Goal: Check status: Check status

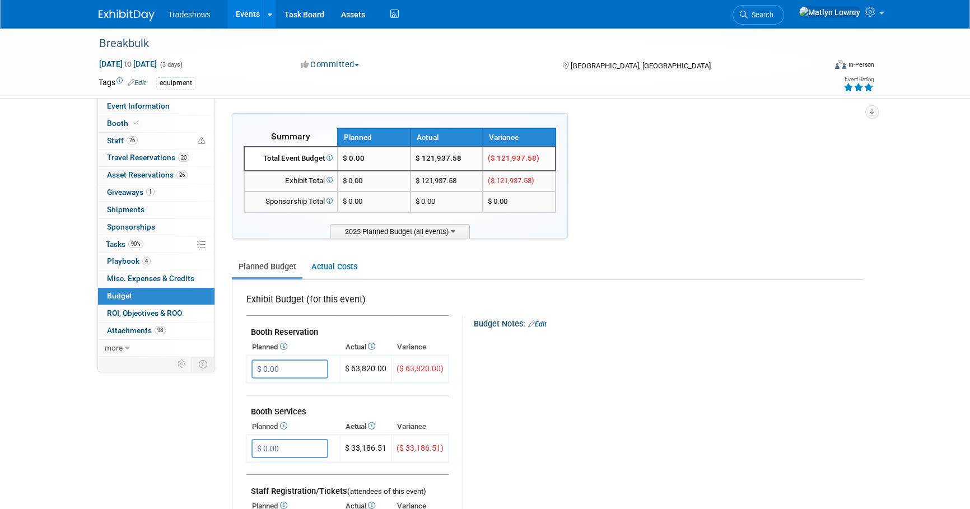
click at [238, 16] on link "Events" at bounding box center [247, 14] width 41 height 28
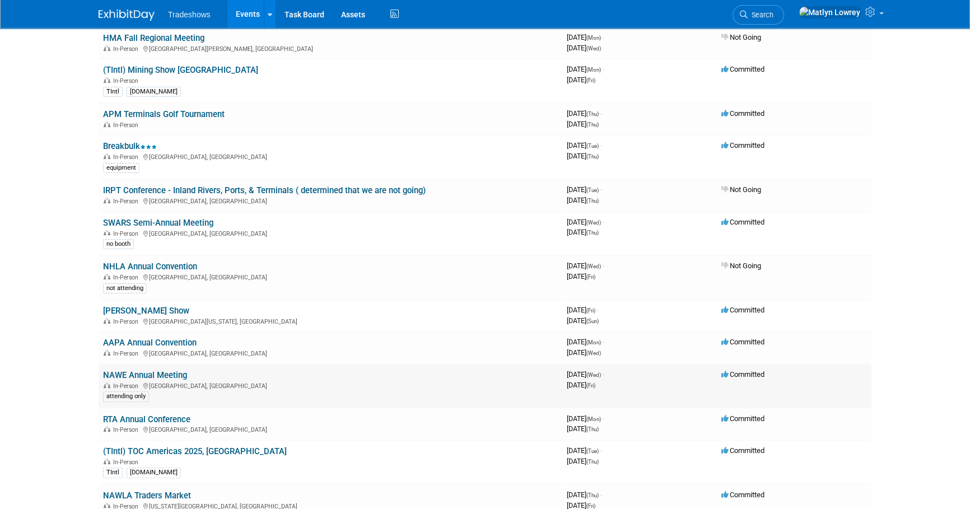
scroll to position [305, 0]
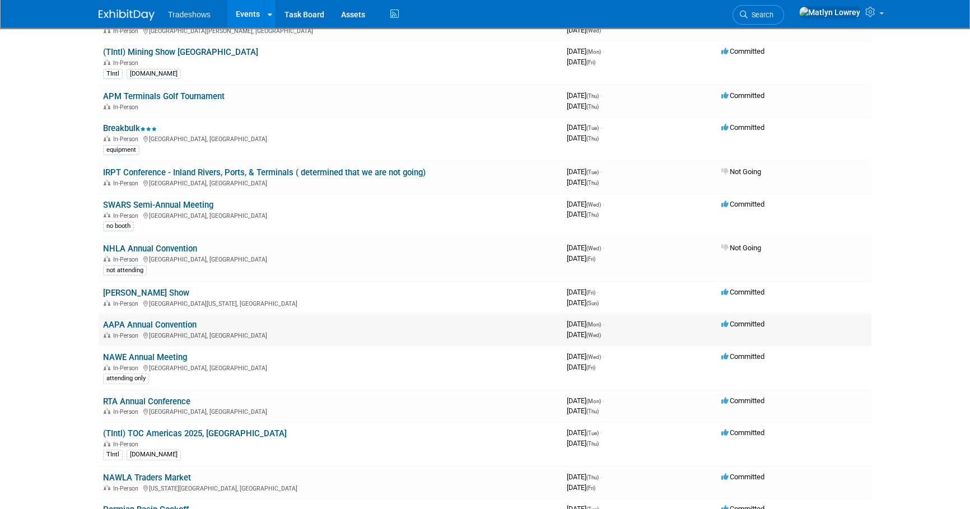
click at [134, 324] on link "AAPA Annual Convention" at bounding box center [150, 325] width 94 height 10
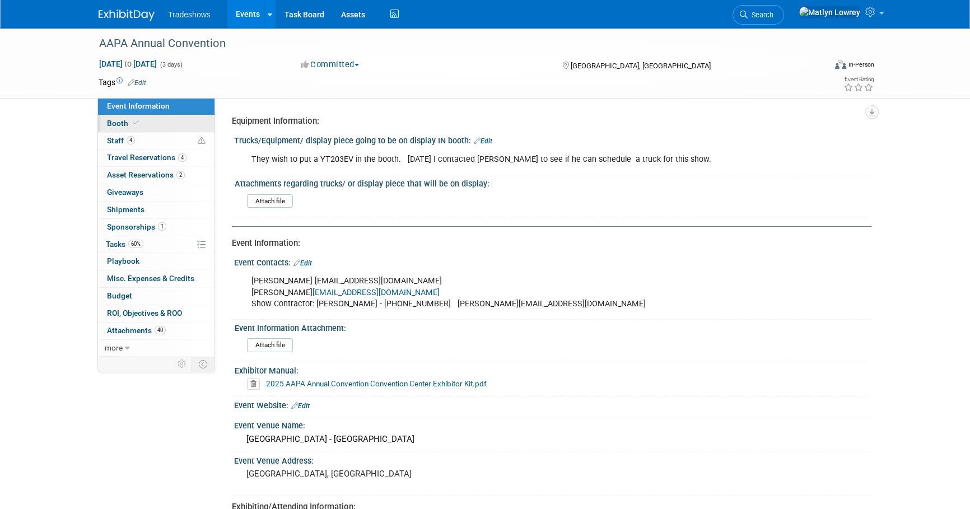
click at [134, 127] on span "Booth" at bounding box center [124, 123] width 34 height 9
select select "Certificate of insurance sent"
